Goal: Find contact information

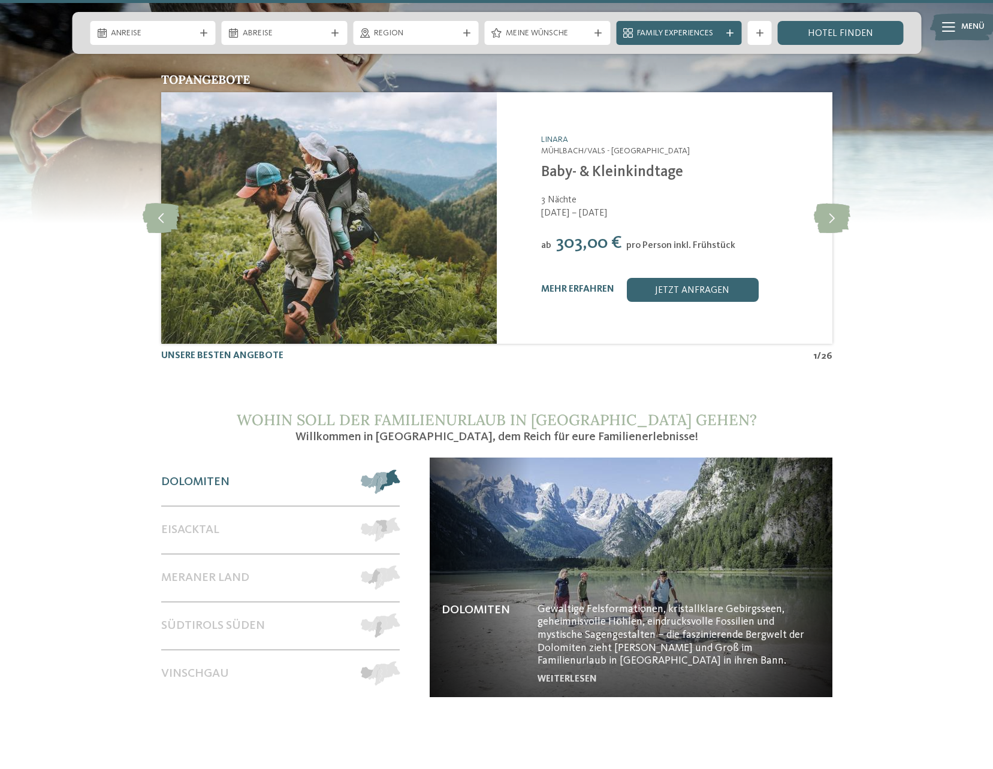
scroll to position [5562, 0]
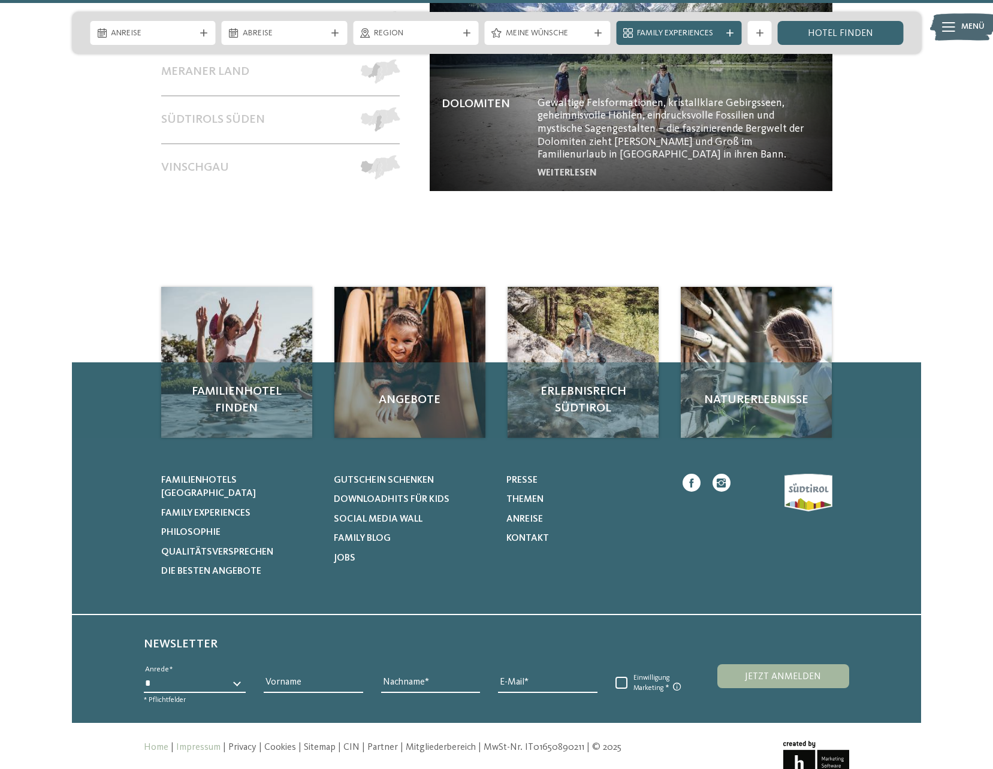
click at [209, 743] on link "Impressum" at bounding box center [198, 748] width 44 height 10
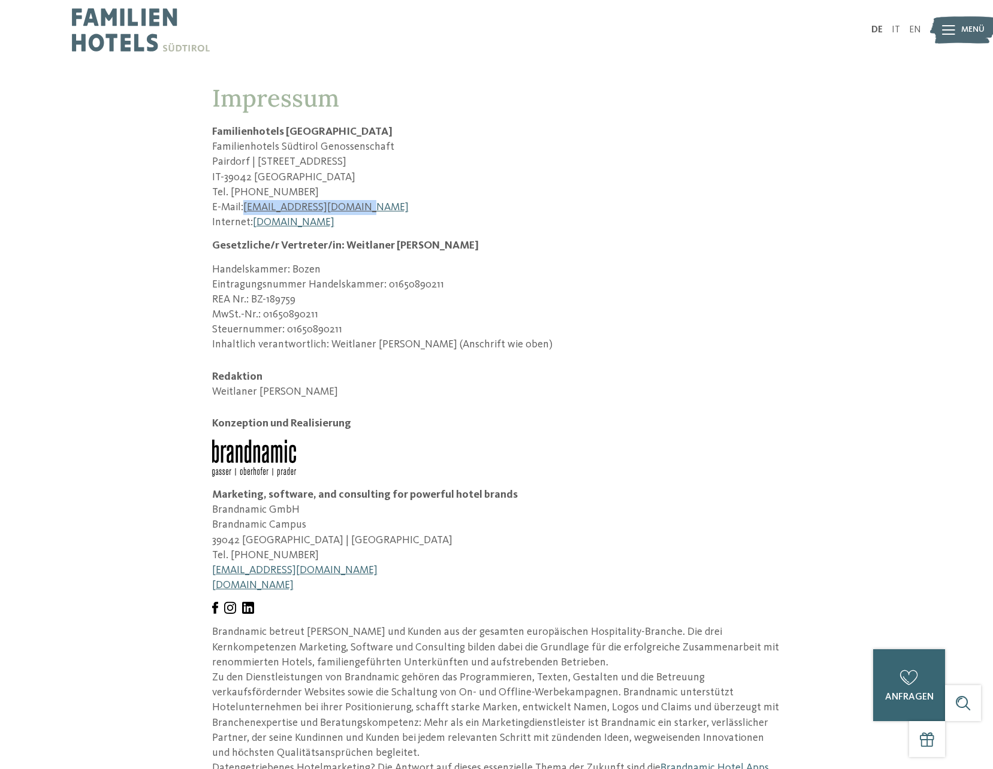
drag, startPoint x: 361, startPoint y: 204, endPoint x: 244, endPoint y: 209, distance: 116.9
click at [244, 209] on p "E-Mail: [EMAIL_ADDRESS][DOMAIN_NAME]" at bounding box center [496, 207] width 569 height 15
copy link "[EMAIL_ADDRESS][DOMAIN_NAME]"
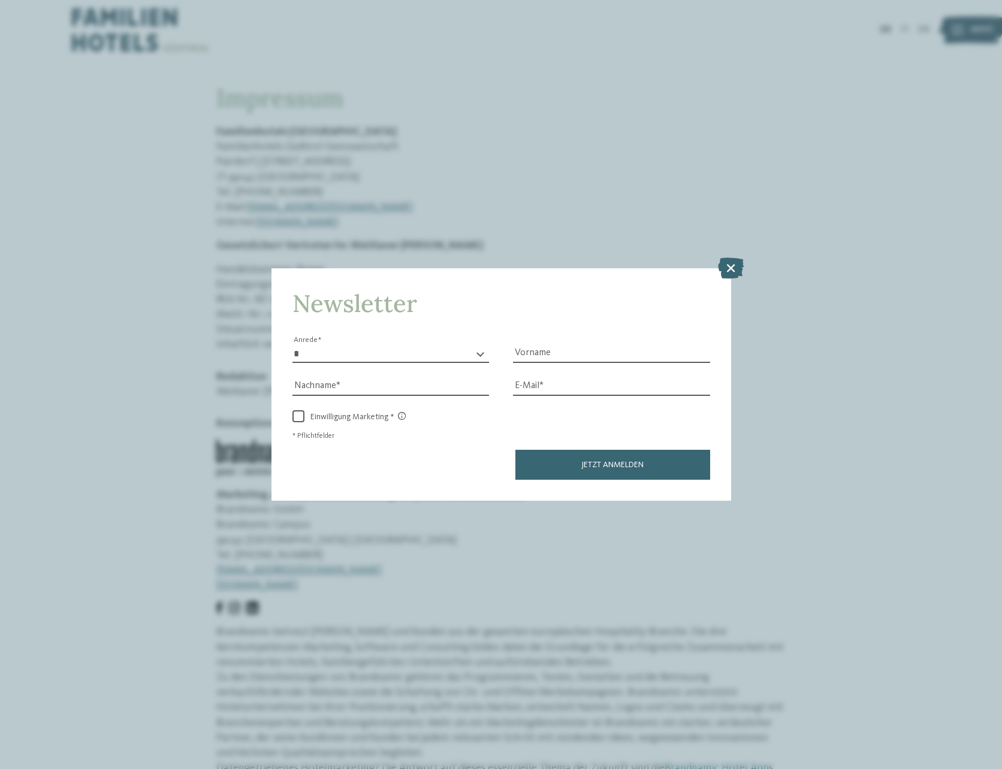
drag, startPoint x: 734, startPoint y: 261, endPoint x: 714, endPoint y: 207, distance: 57.4
click at [734, 261] on icon at bounding box center [731, 267] width 26 height 21
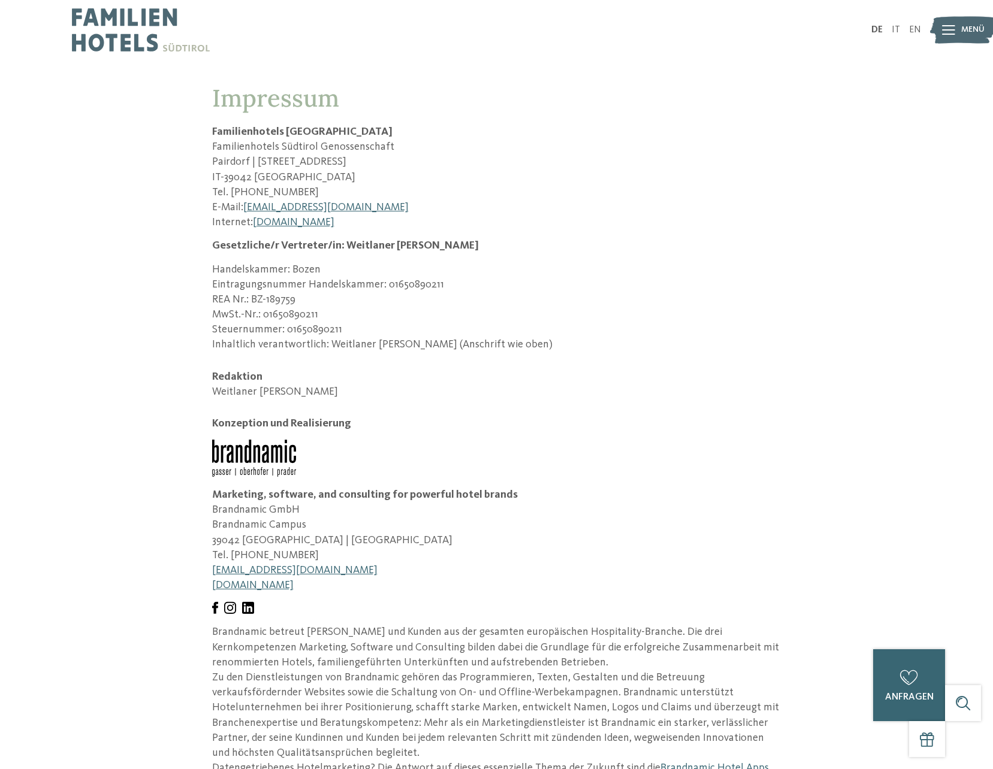
click at [436, 97] on h1 "Impressum" at bounding box center [496, 98] width 569 height 29
